Goal: Task Accomplishment & Management: Complete application form

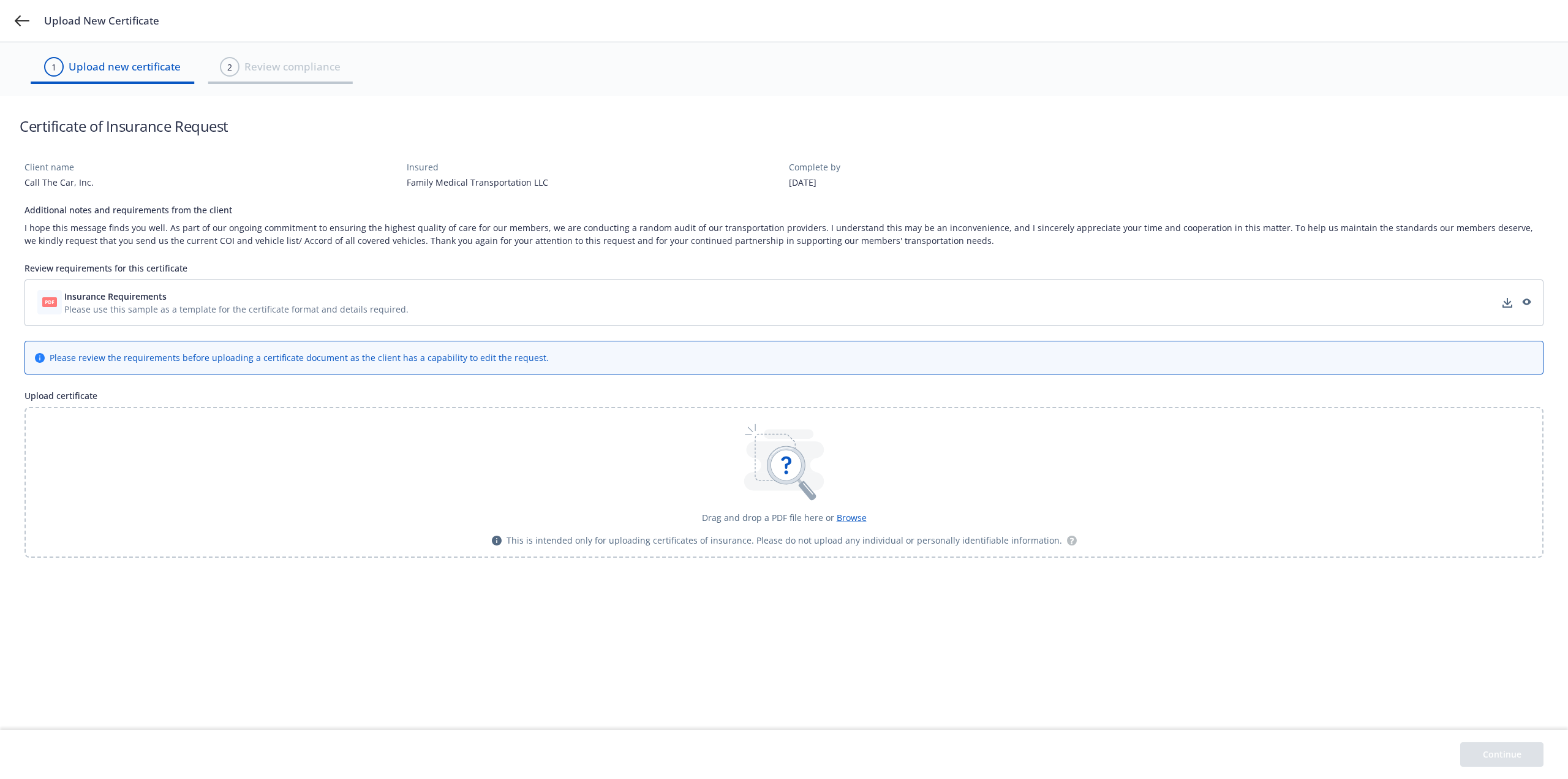
click at [262, 313] on span "Please use this sample as a template for the certificate format and details req…" at bounding box center [236, 309] width 344 height 13
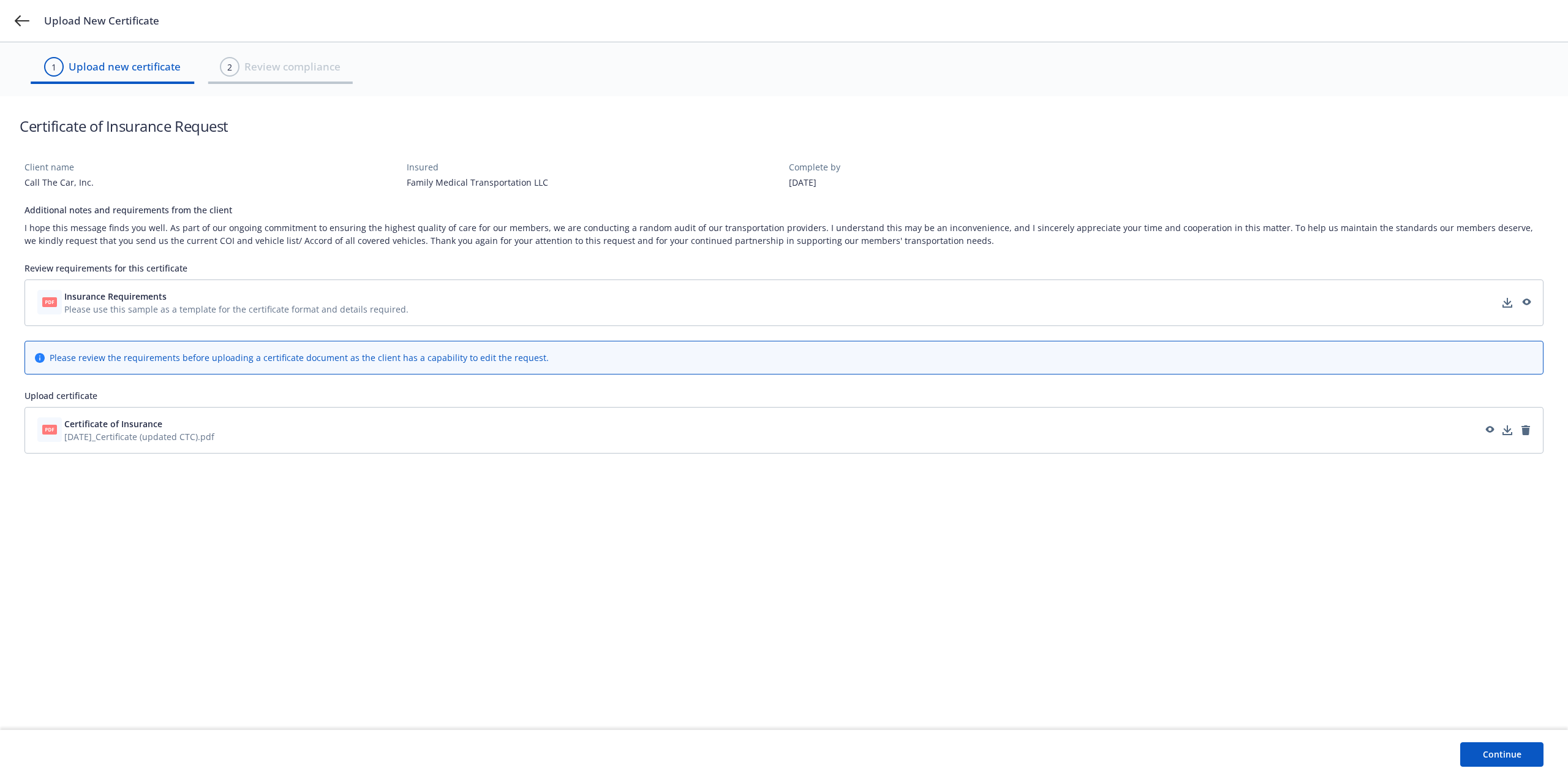
click at [1493, 760] on button "Continue" at bounding box center [1503, 754] width 84 height 25
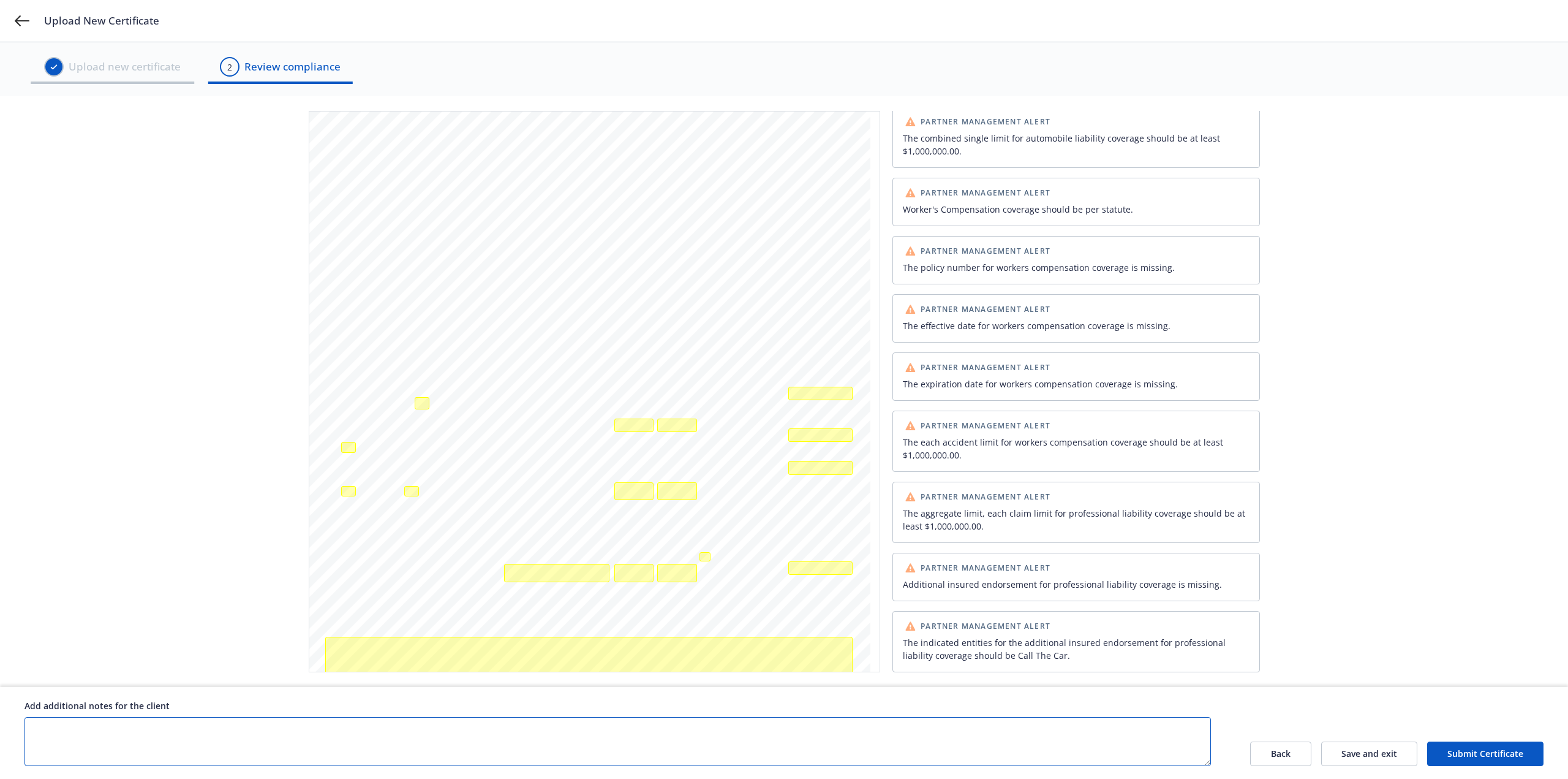
click at [791, 734] on textarea at bounding box center [618, 742] width 1186 height 49
type textarea "Please review manually, the AI review doesn't seem to be accurate. The insured'…"
click at [1472, 746] on button "Submit Certificate" at bounding box center [1485, 754] width 116 height 25
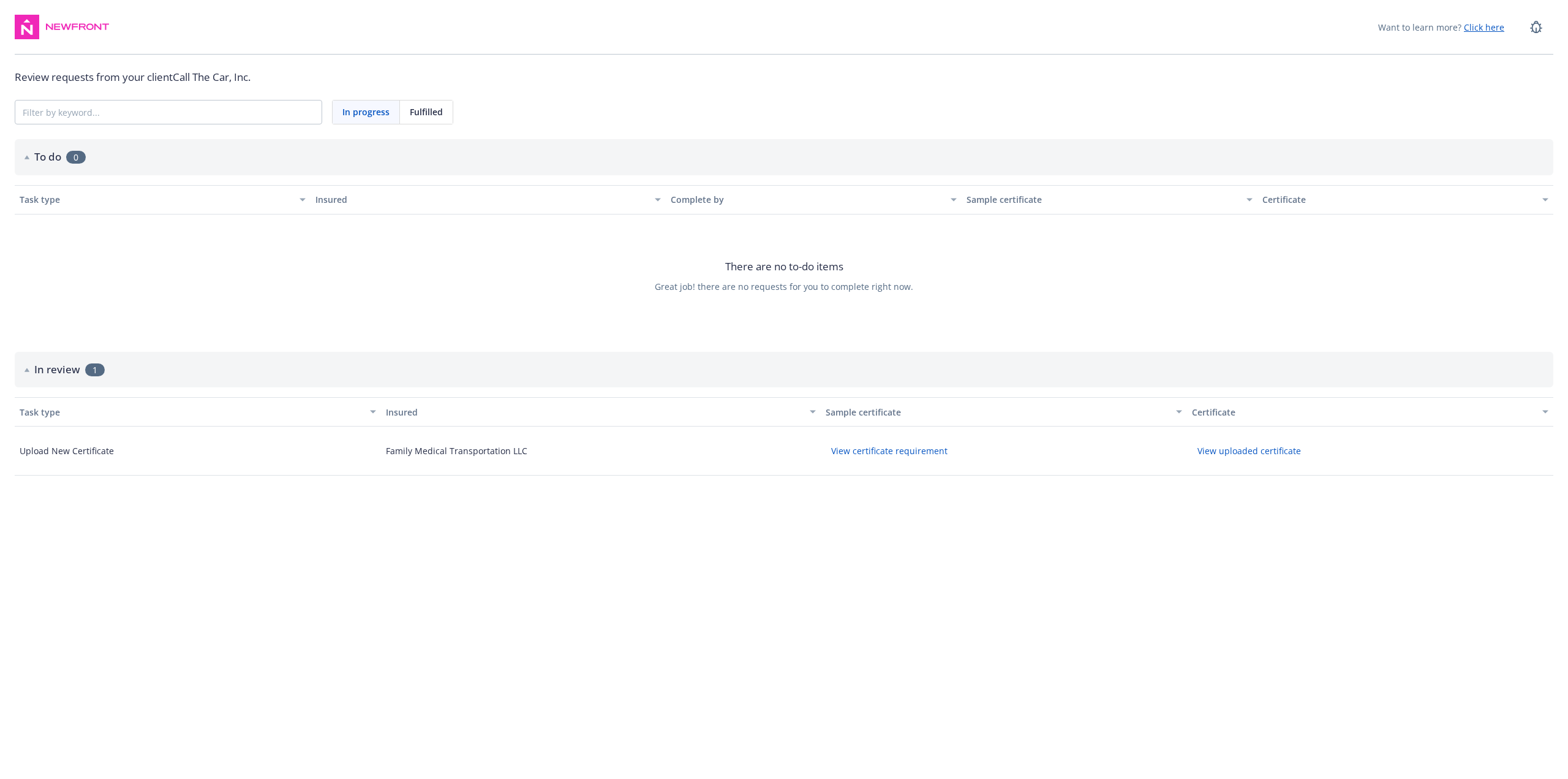
click at [426, 112] on span "Fulfilled" at bounding box center [426, 112] width 33 height 13
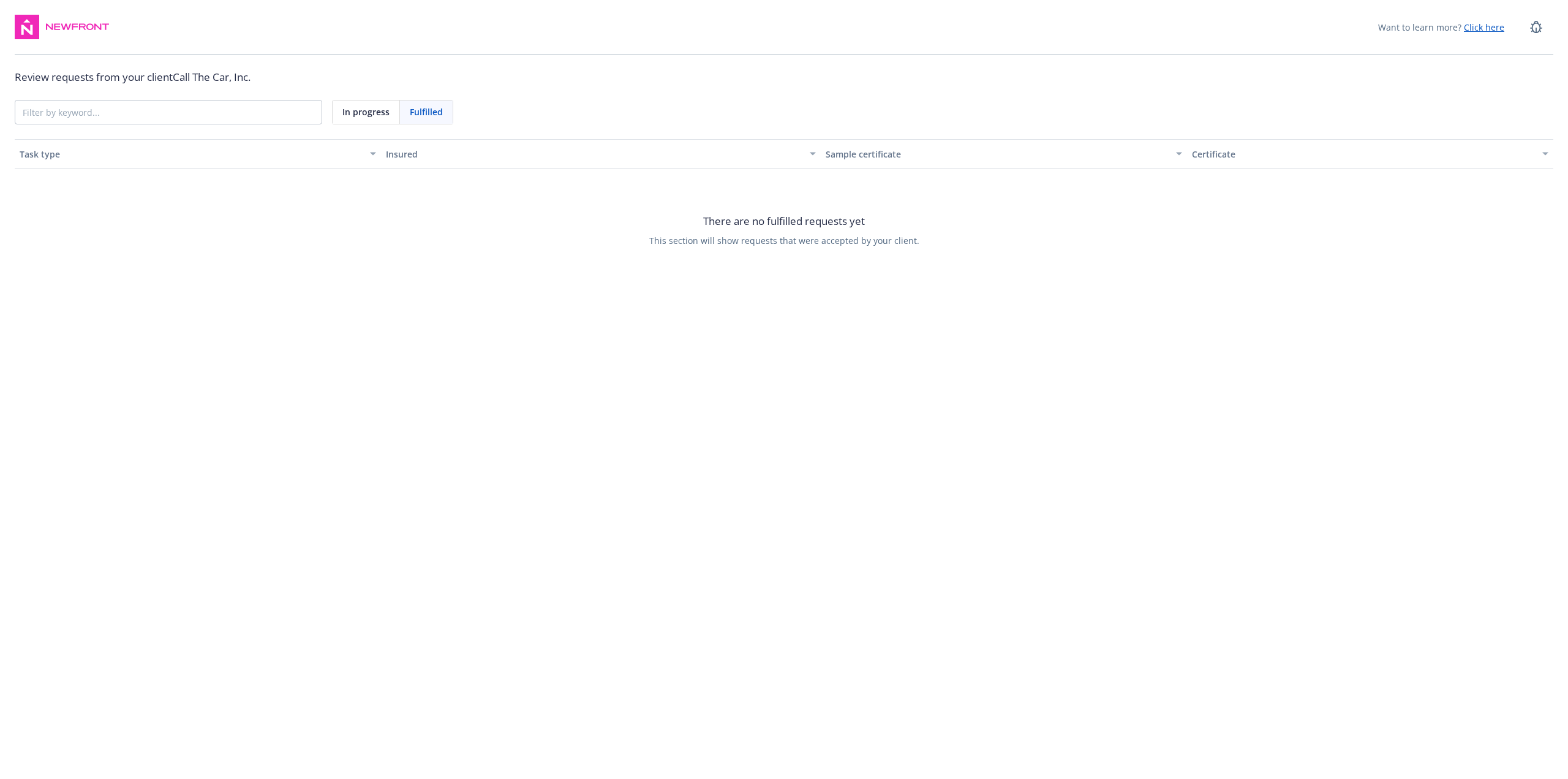
click at [380, 107] on span "In progress" at bounding box center [366, 112] width 47 height 13
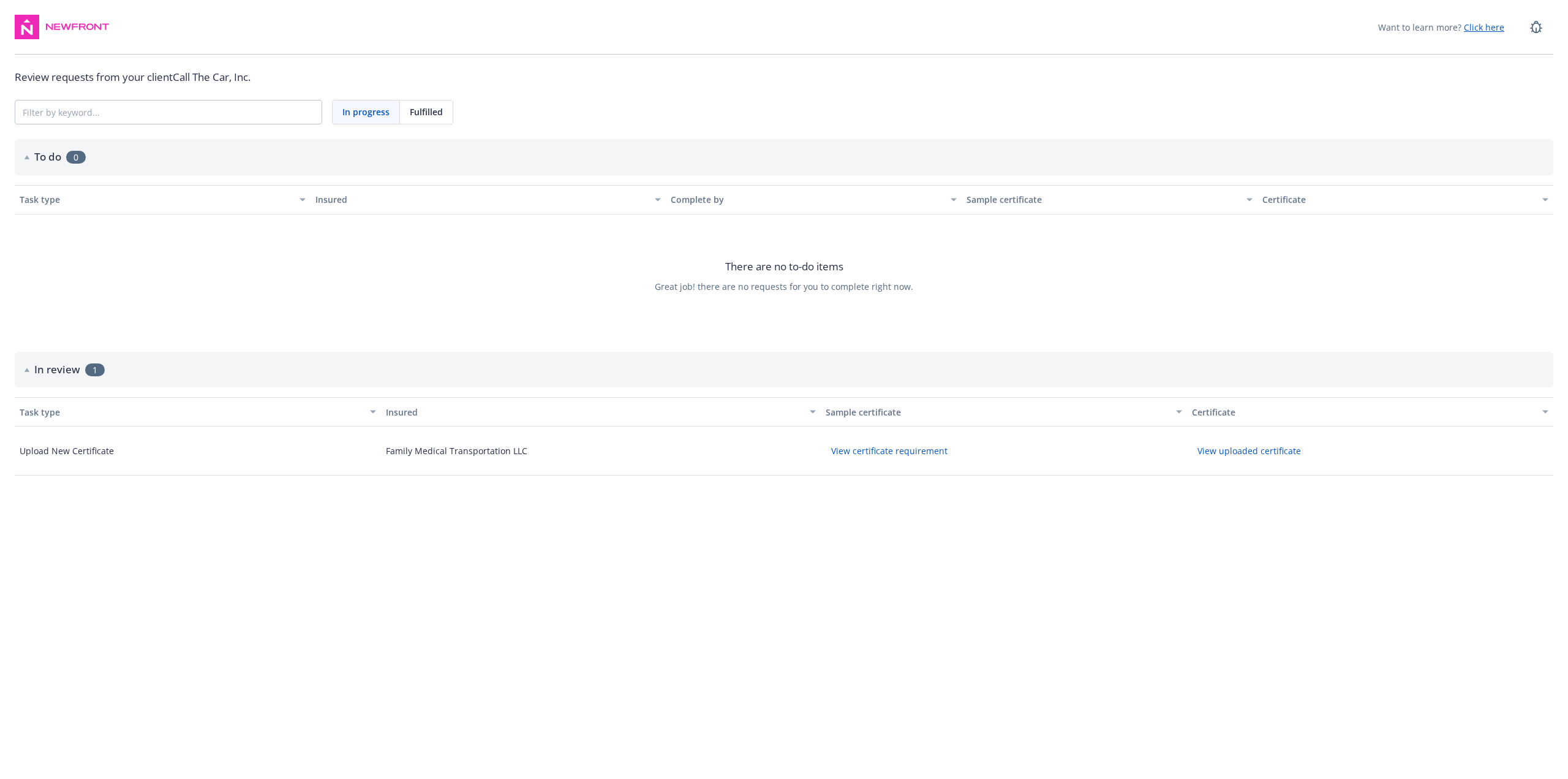
click at [868, 453] on button "View certificate requirement" at bounding box center [889, 451] width 127 height 19
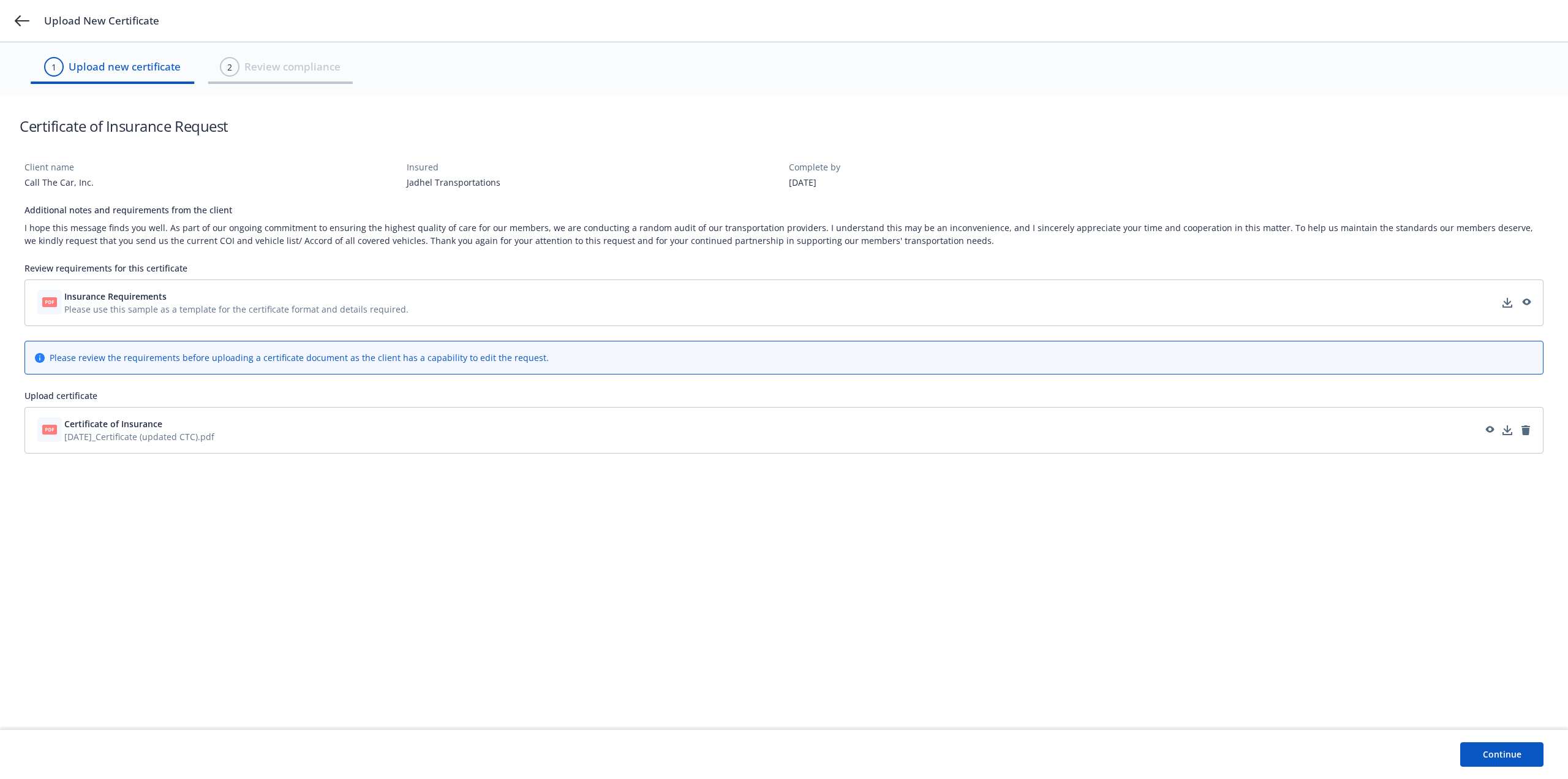
click at [1524, 760] on button "Continue" at bounding box center [1503, 754] width 84 height 25
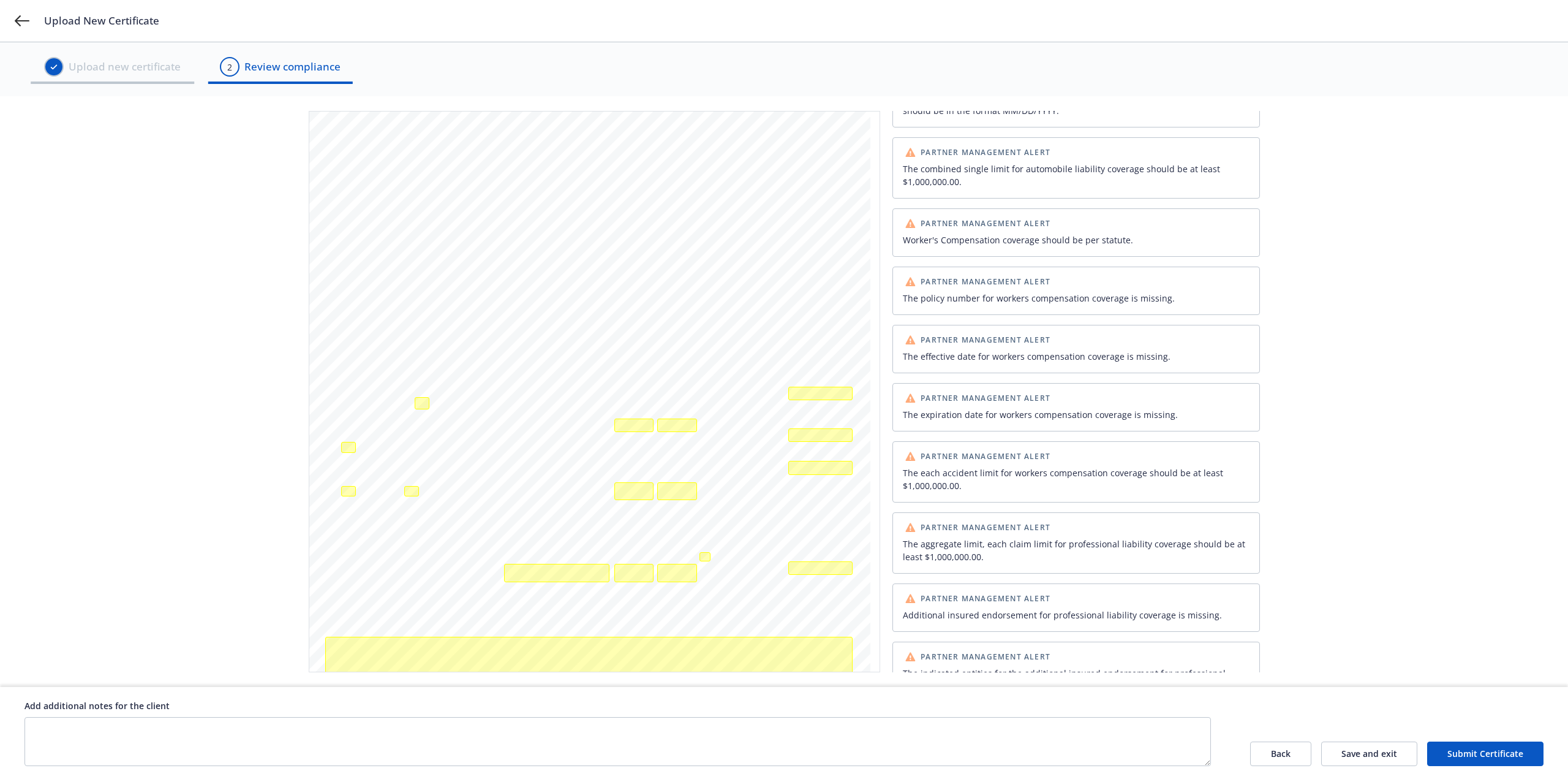
scroll to position [753, 0]
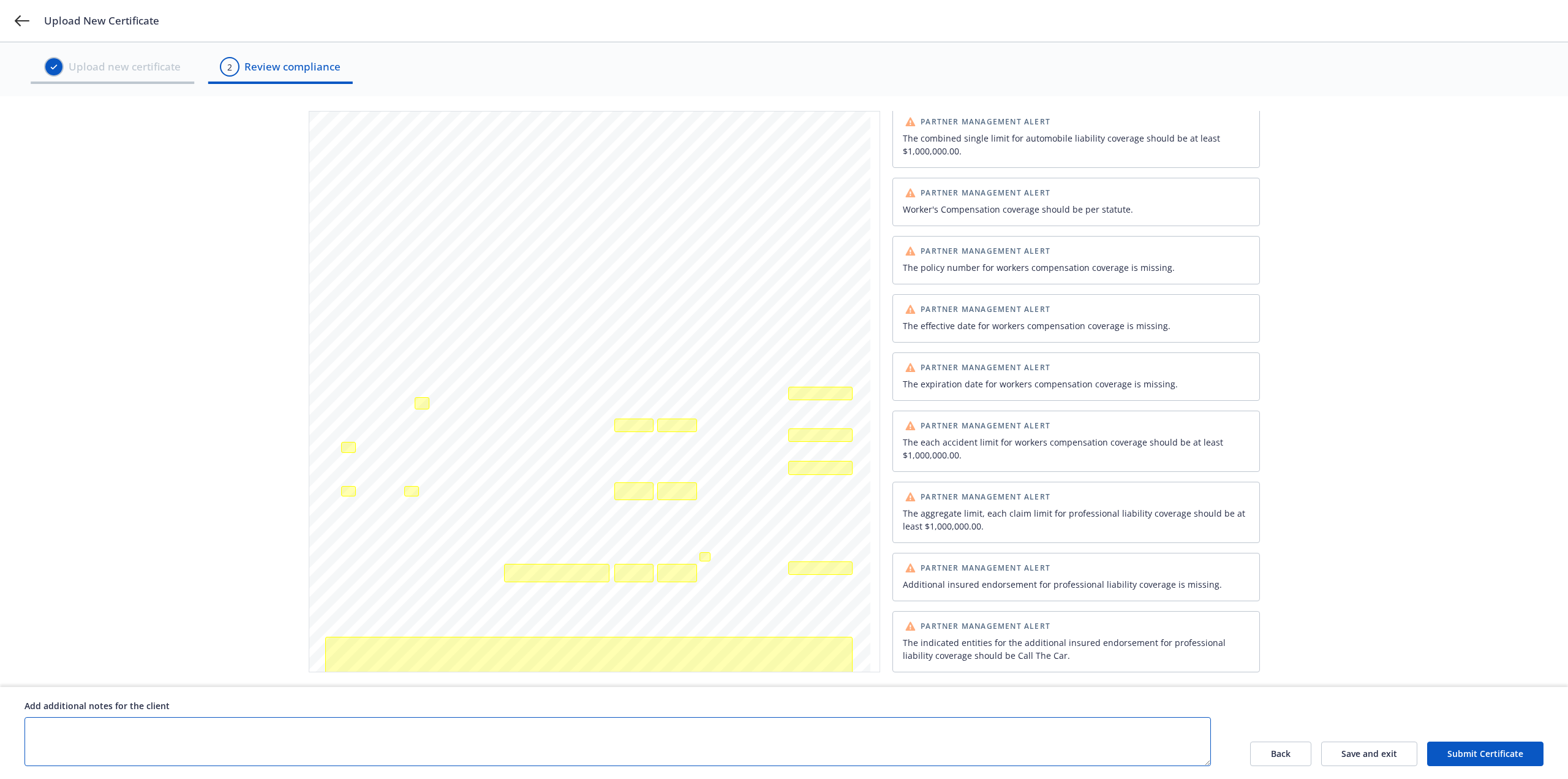
click at [988, 723] on textarea at bounding box center [618, 742] width 1186 height 49
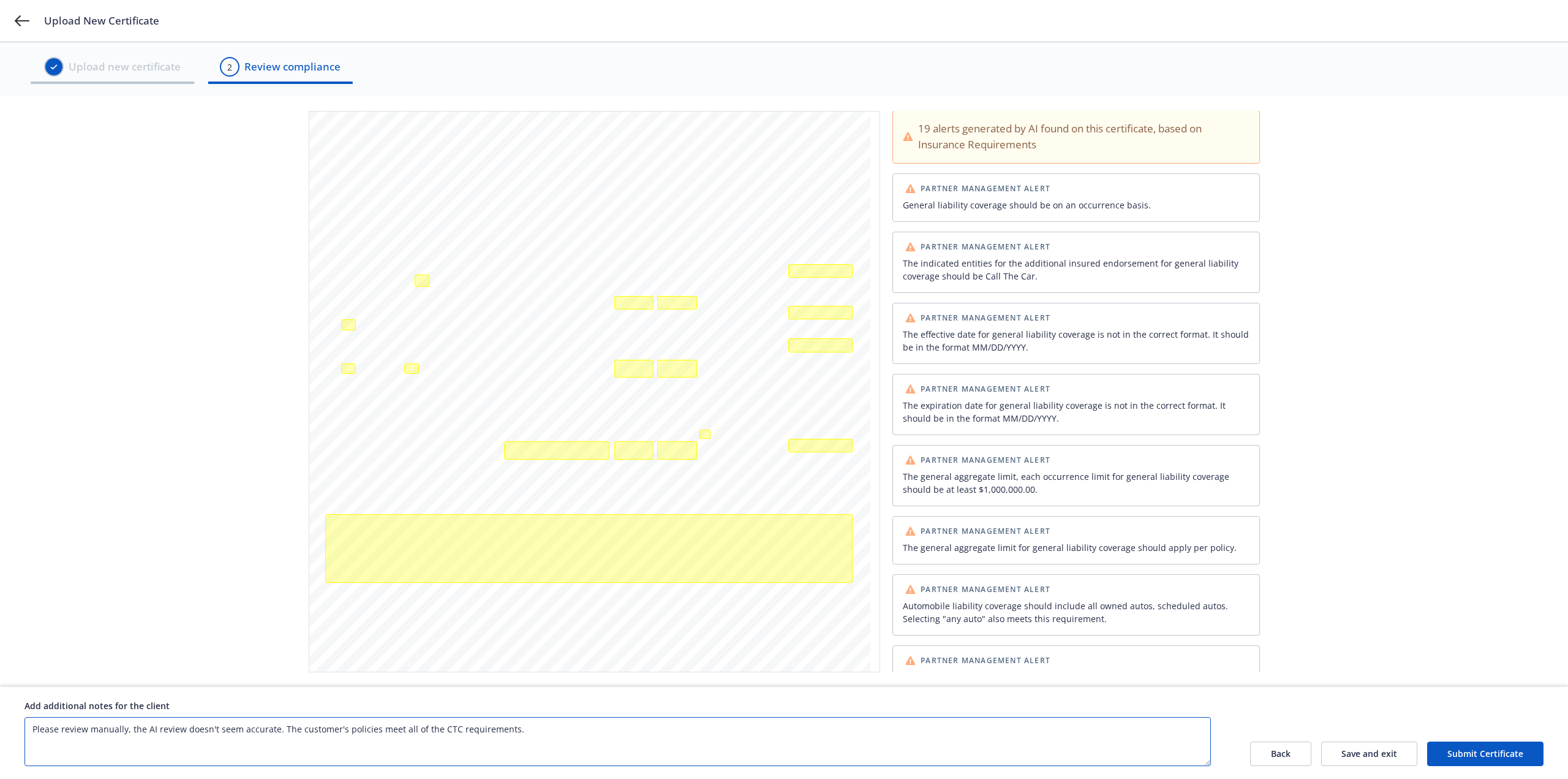
scroll to position [0, 0]
type textarea "Please review manually, the AI review doesn't seem accurate. The customer's pol…"
click at [1501, 745] on button "Submit Certificate" at bounding box center [1485, 754] width 116 height 25
